Goal: Navigation & Orientation: Find specific page/section

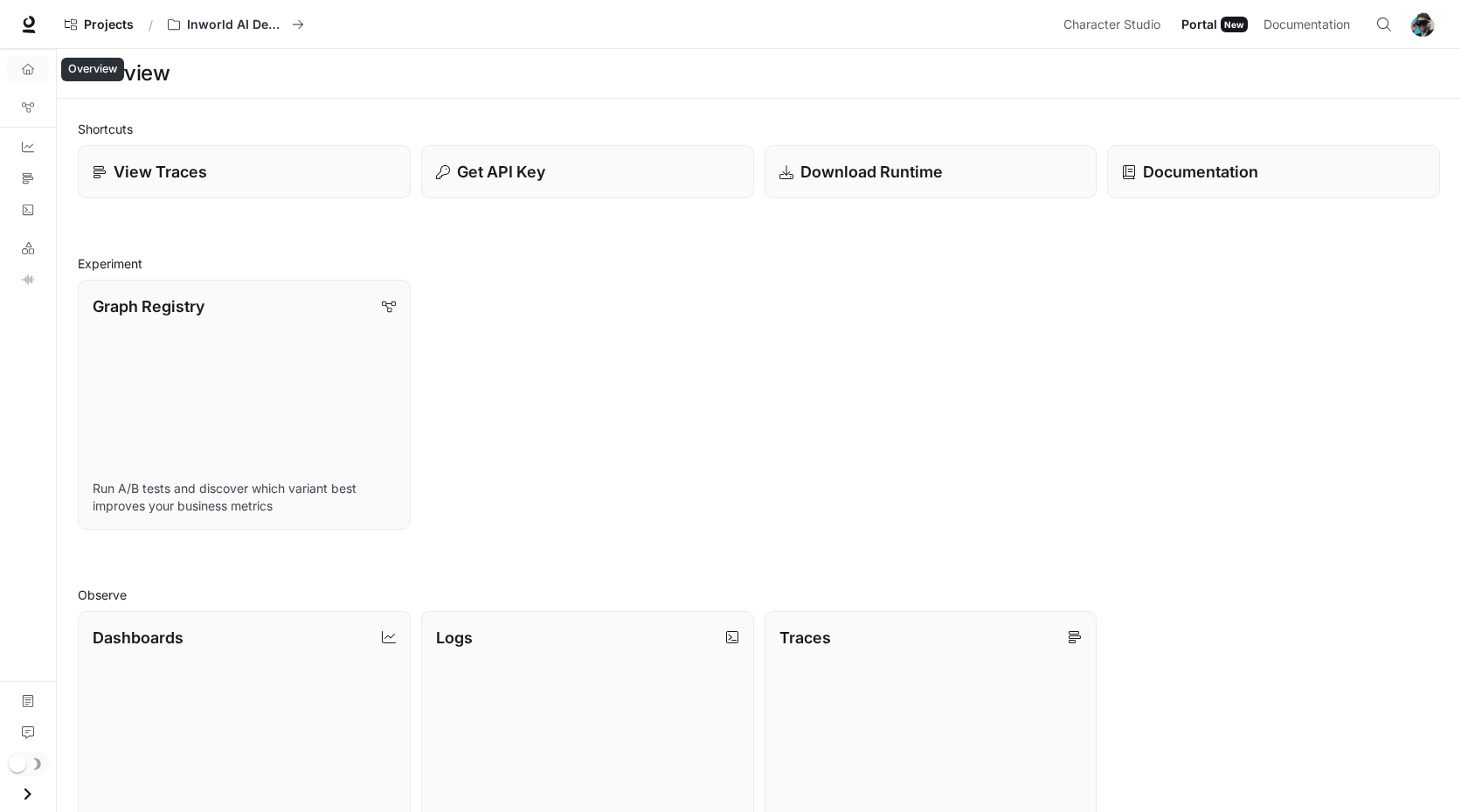
click at [20, 72] on link "Overview" at bounding box center [28, 69] width 42 height 28
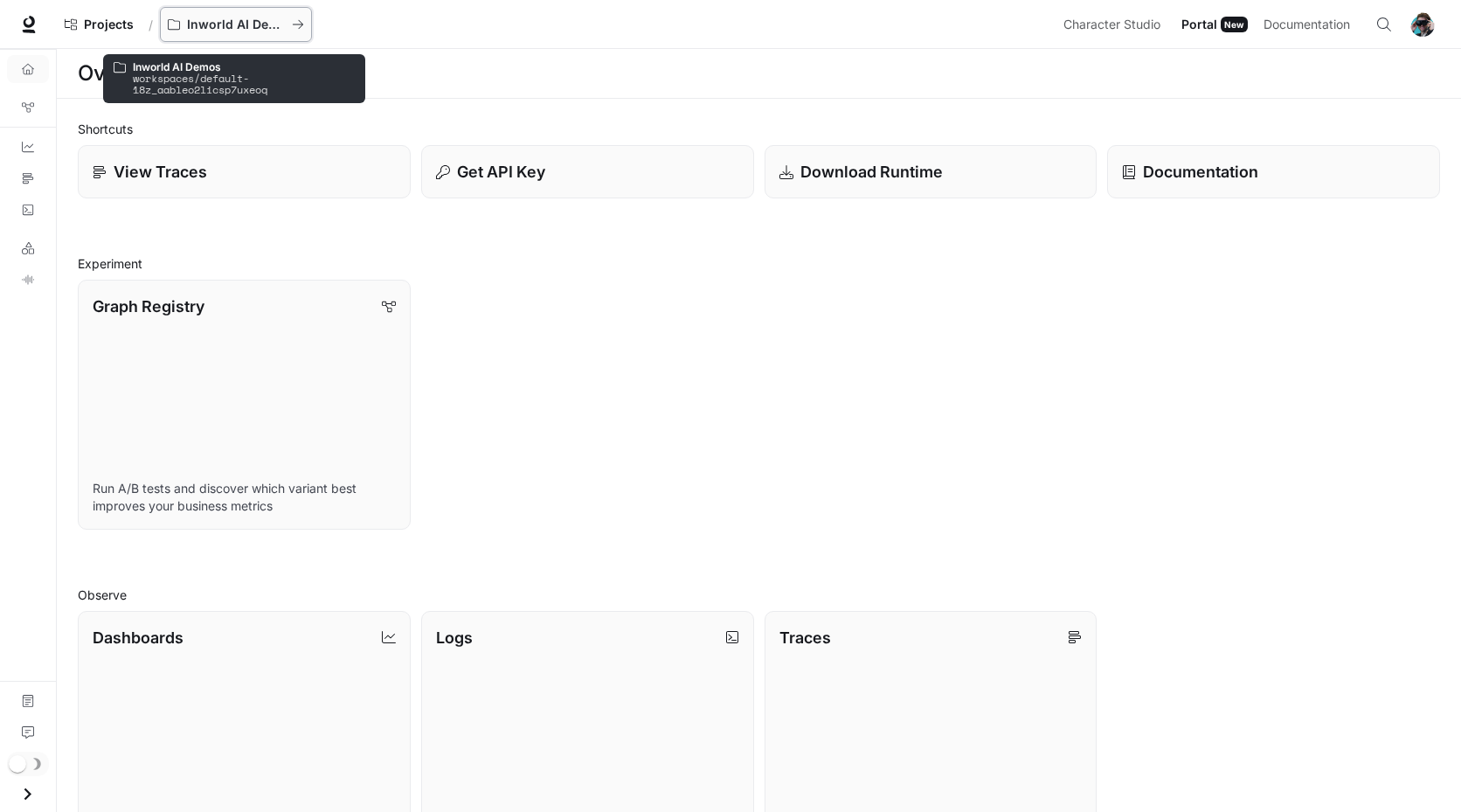
click at [200, 24] on p "Inworld AI Demos" at bounding box center [236, 24] width 98 height 15
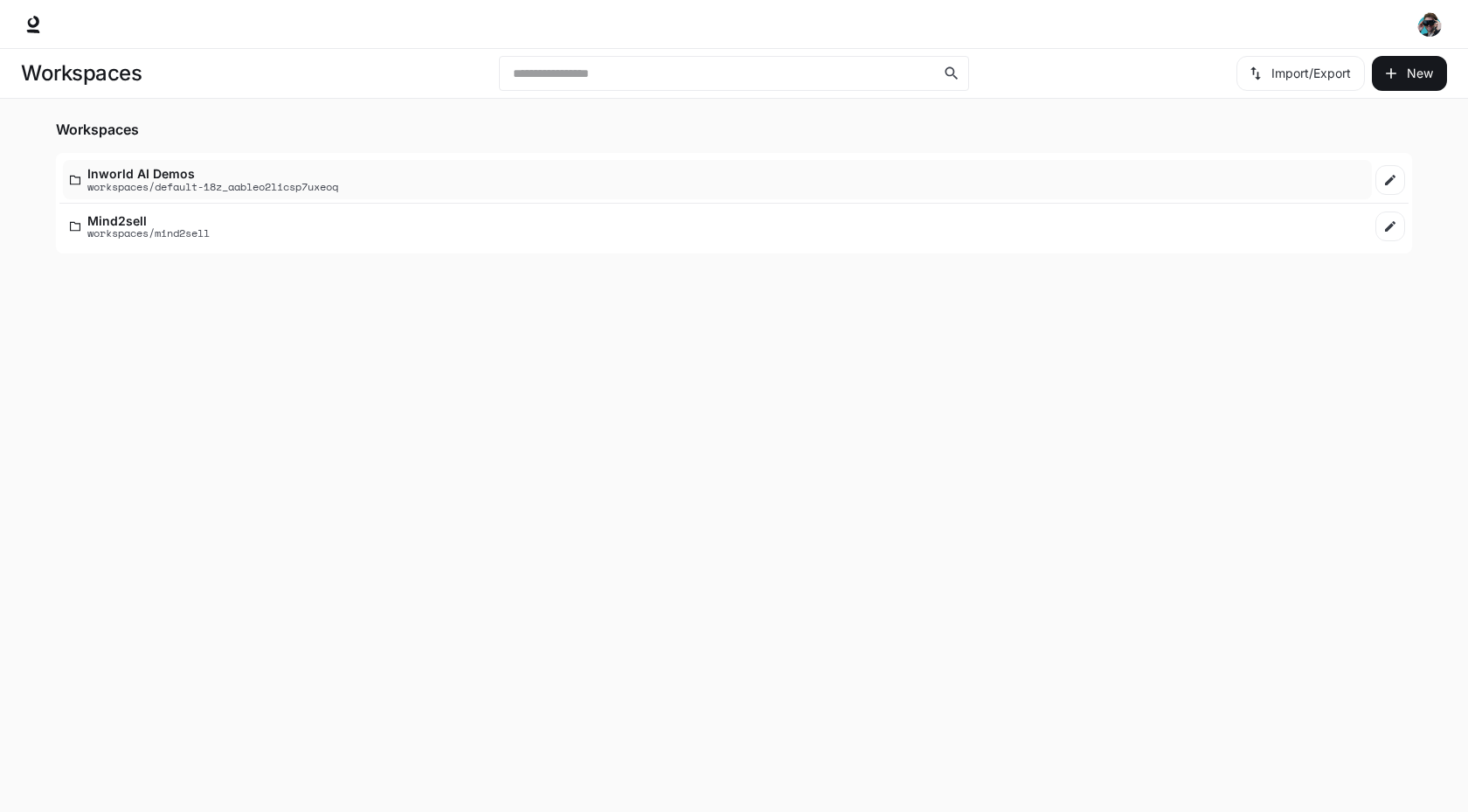
click at [587, 191] on div "Inworld AI Demos workspaces/default-18z_aableo2licsp7uxeoq" at bounding box center [717, 180] width 1295 height 25
